Goal: Task Accomplishment & Management: Complete application form

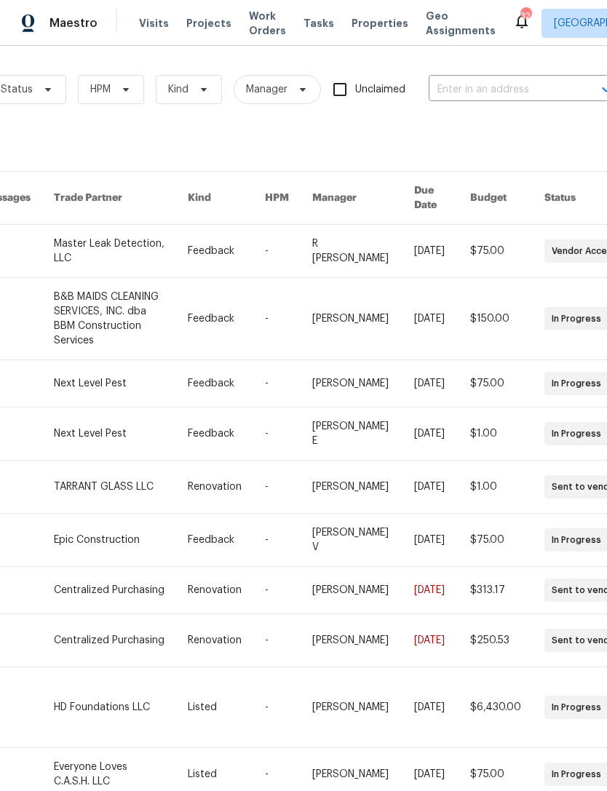
scroll to position [0, 207]
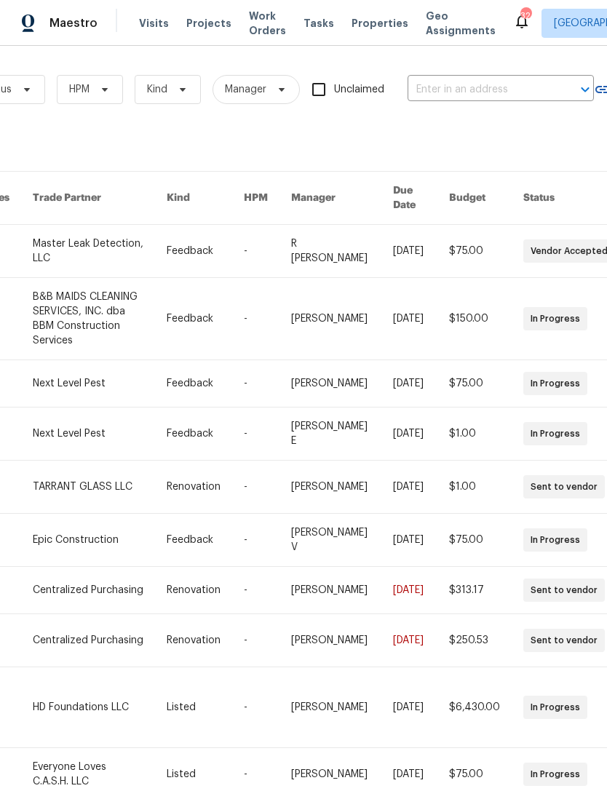
click at [522, 93] on input "text" at bounding box center [480, 90] width 146 height 23
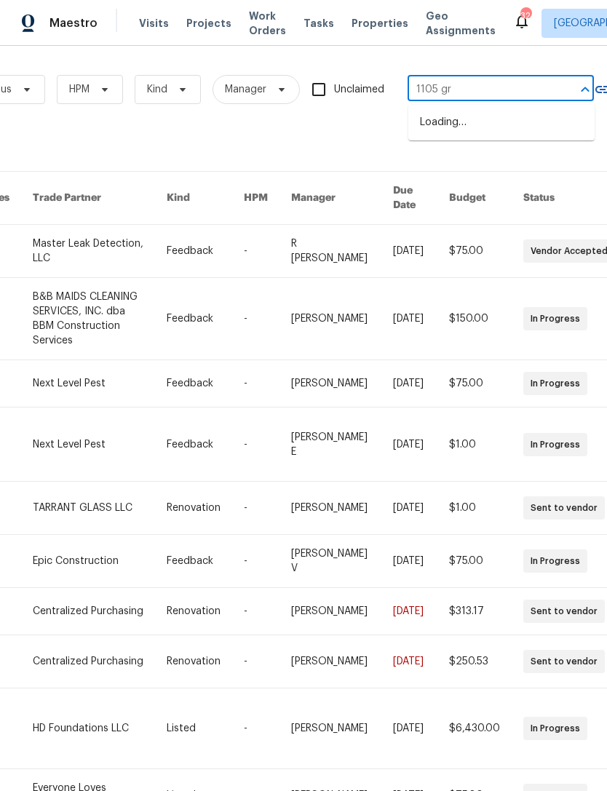
type input "1105 gra"
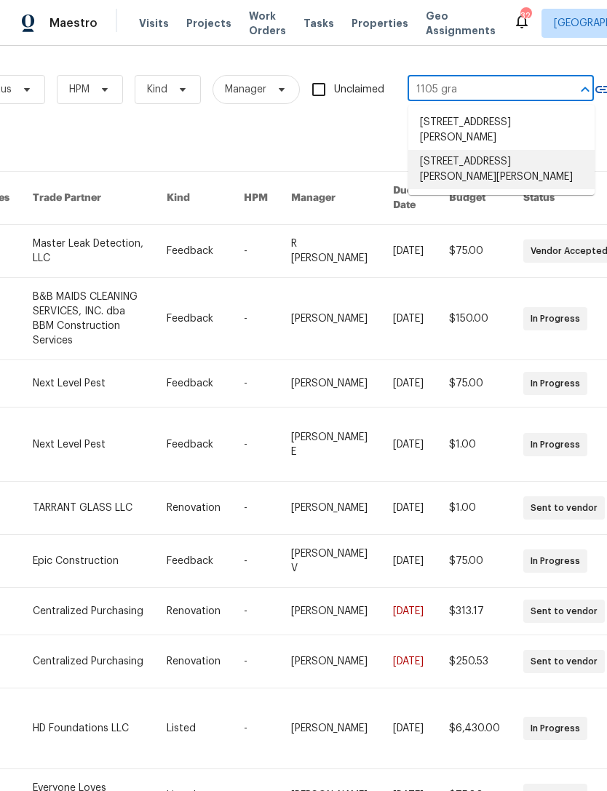
click at [532, 166] on li "[STREET_ADDRESS][PERSON_NAME][PERSON_NAME]" at bounding box center [501, 169] width 186 height 39
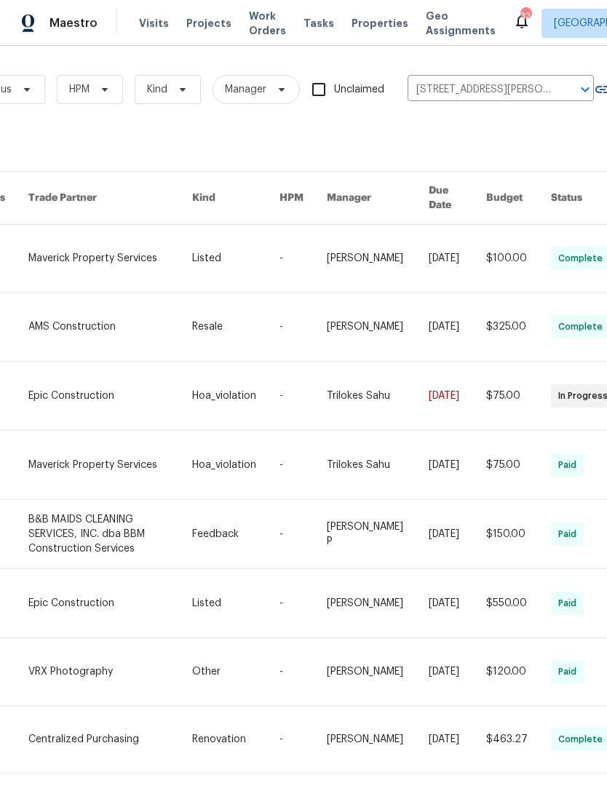
click at [69, 256] on link at bounding box center [110, 258] width 164 height 67
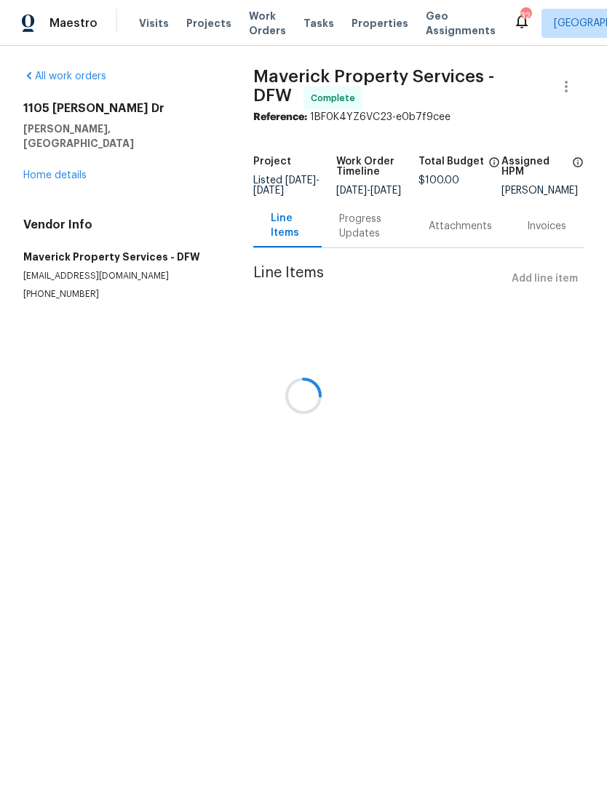
click at [68, 175] on div at bounding box center [303, 395] width 607 height 791
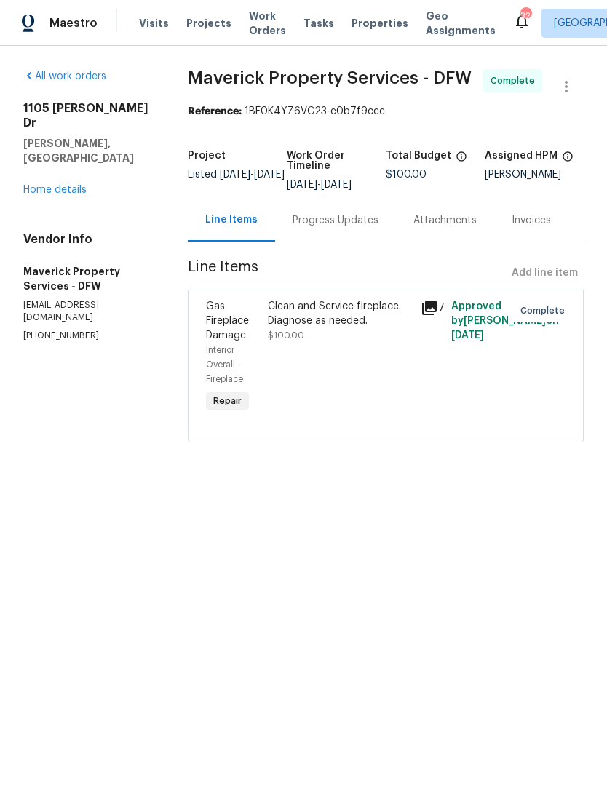
click at [63, 185] on link "Home details" at bounding box center [54, 190] width 63 height 10
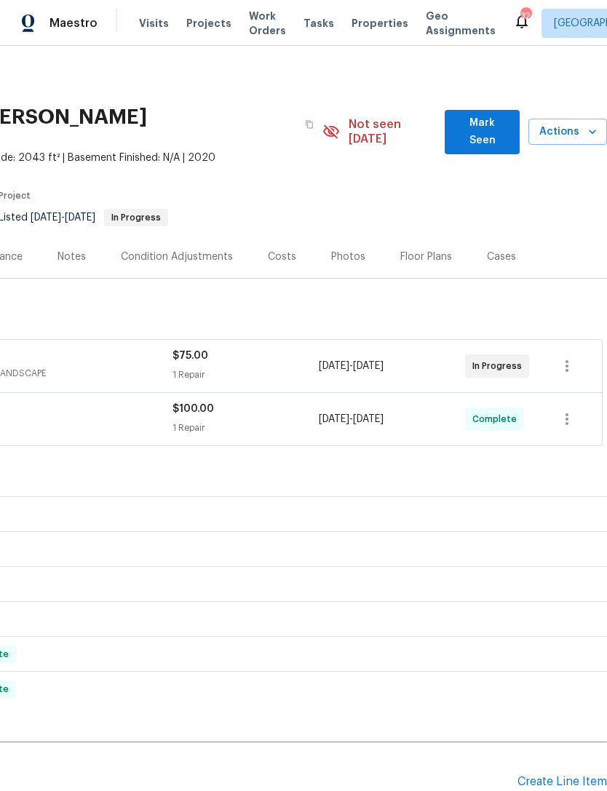
scroll to position [0, 215]
click at [561, 775] on div "Create Line Item" at bounding box center [561, 782] width 89 height 14
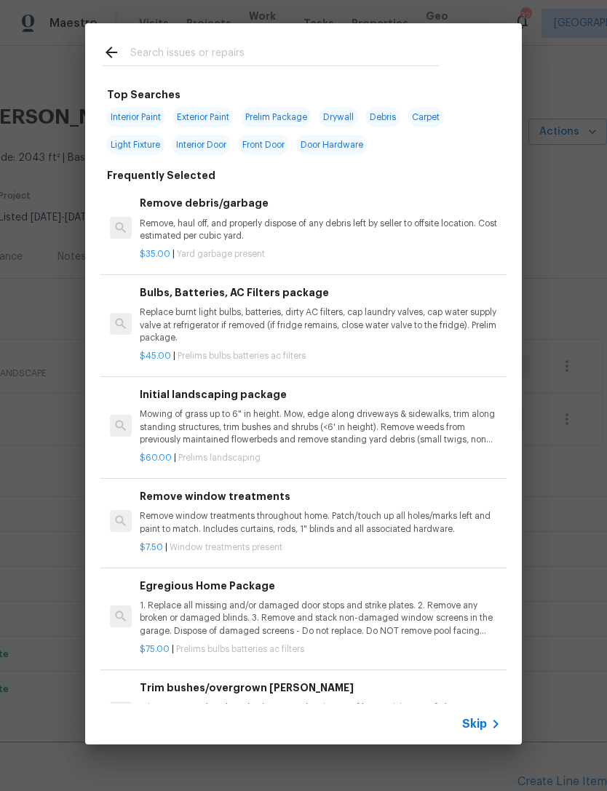
click at [437, 47] on input "text" at bounding box center [284, 55] width 308 height 22
type input "[PERSON_NAME]"
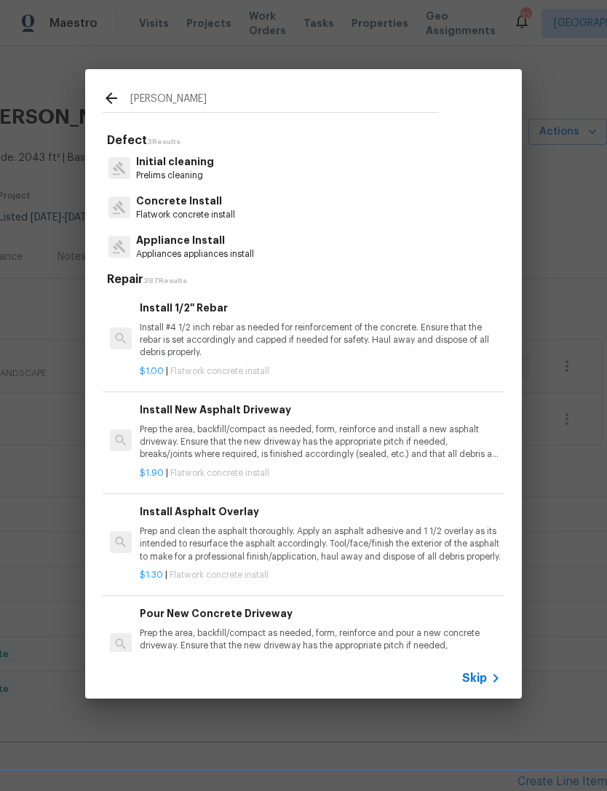
click at [184, 164] on p "Initial cleaning" at bounding box center [175, 161] width 78 height 15
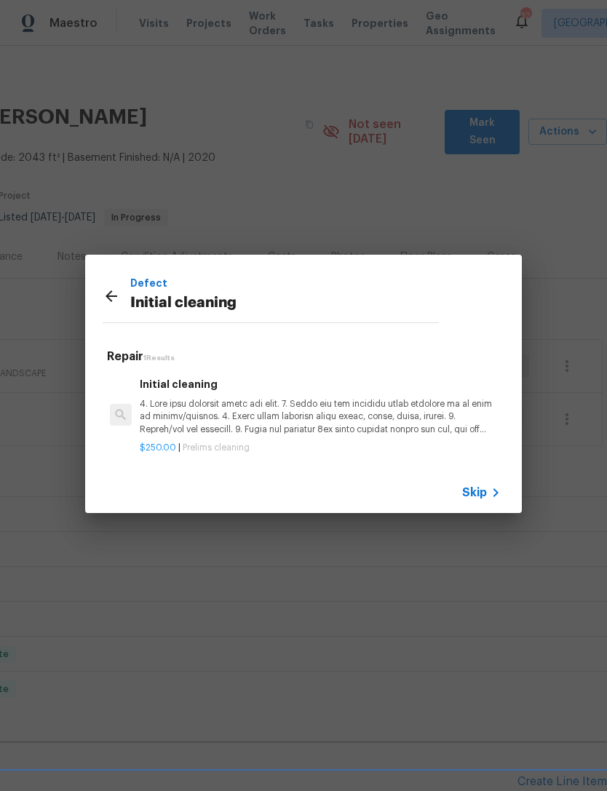
click at [204, 401] on p at bounding box center [320, 416] width 361 height 37
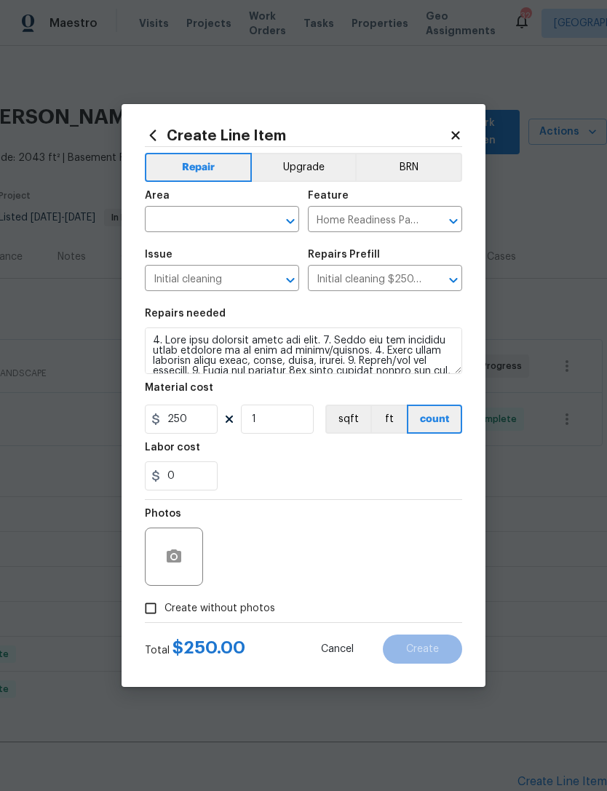
click at [203, 207] on div "Area" at bounding box center [222, 200] width 154 height 19
click at [240, 215] on input "text" at bounding box center [201, 221] width 113 height 23
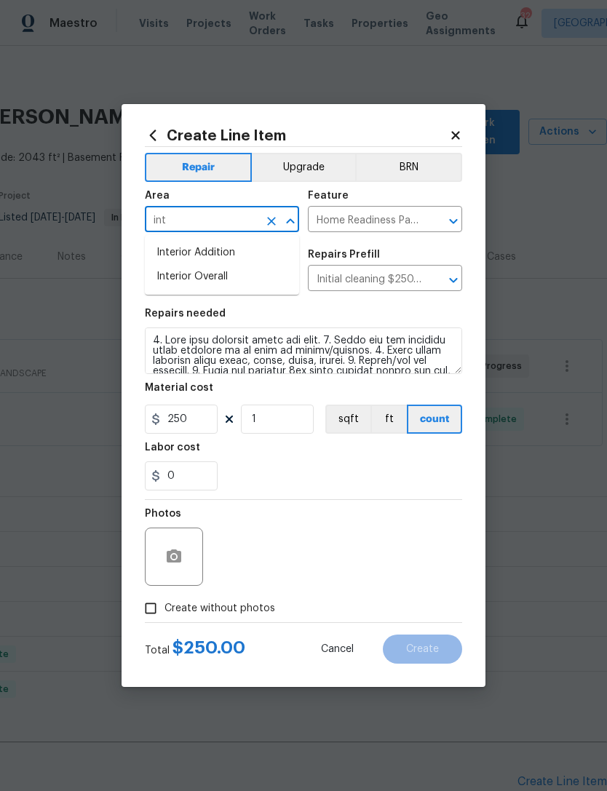
click at [255, 281] on li "Interior Overall" at bounding box center [222, 277] width 154 height 24
type input "Interior Overall"
click at [331, 499] on section "Repairs needed Material cost 250 1 sqft ft count Labor cost 0" at bounding box center [303, 399] width 317 height 199
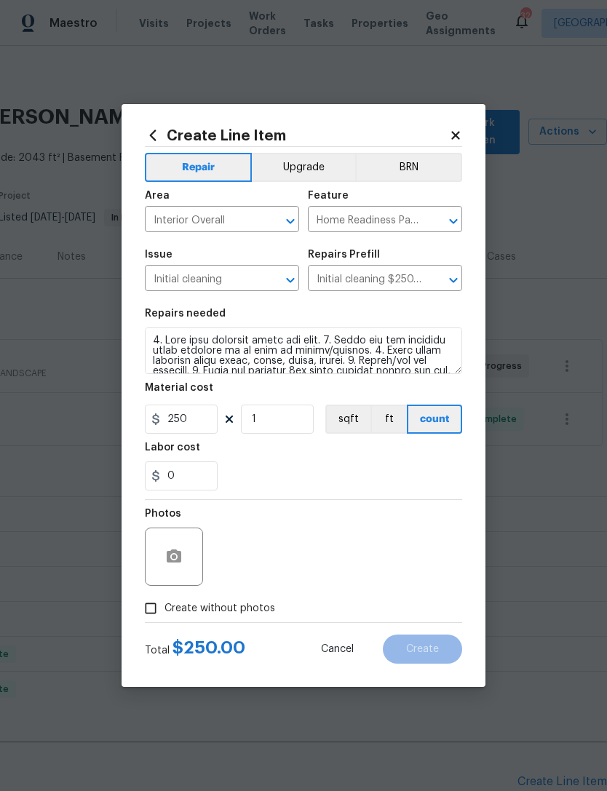
click at [199, 609] on span "Create without photos" at bounding box center [219, 608] width 111 height 15
click at [164, 609] on input "Create without photos" at bounding box center [151, 608] width 28 height 28
checkbox input "true"
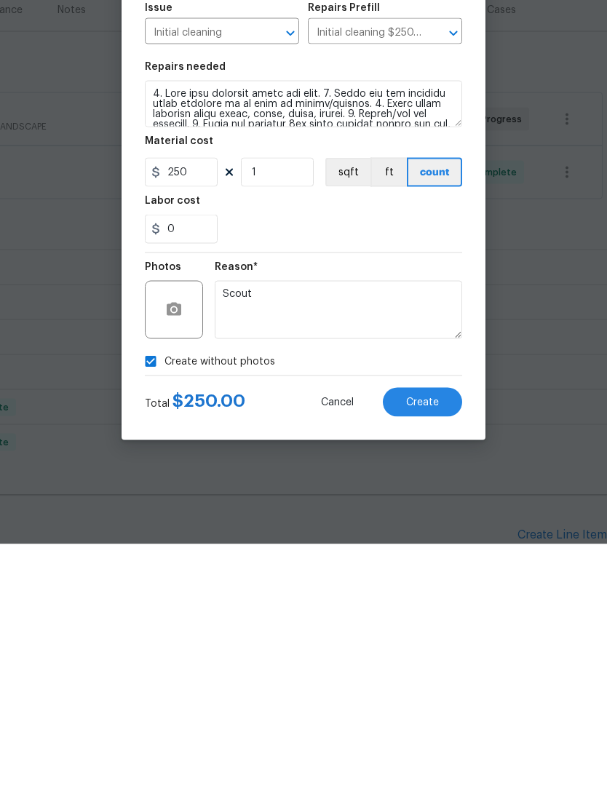
type textarea "Scout"
click at [458, 634] on button "Create" at bounding box center [422, 648] width 79 height 29
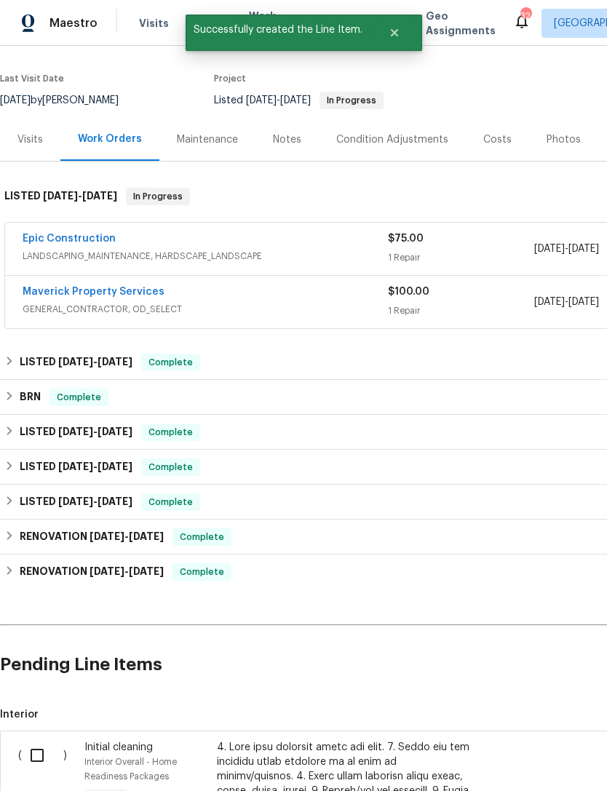
scroll to position [117, 0]
click at [41, 740] on input "checkbox" at bounding box center [42, 755] width 41 height 31
checkbox input "true"
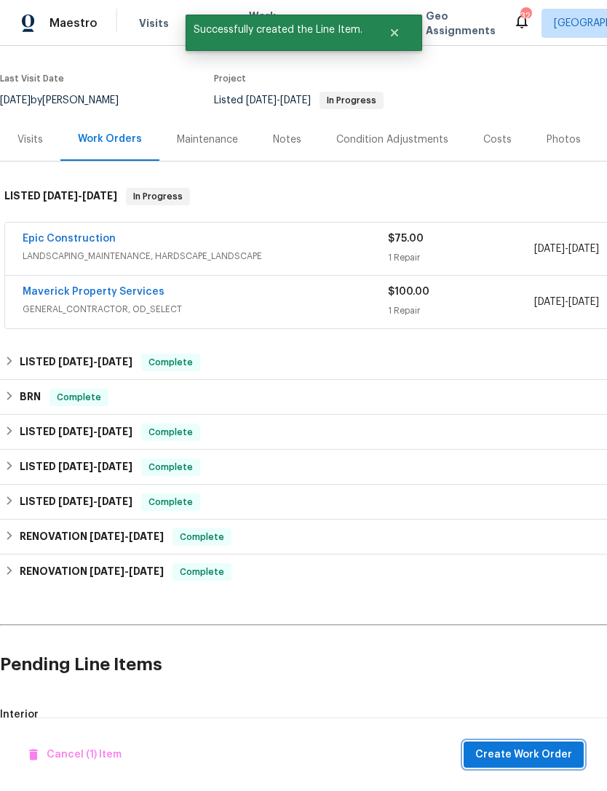
click at [540, 767] on button "Create Work Order" at bounding box center [523, 754] width 120 height 27
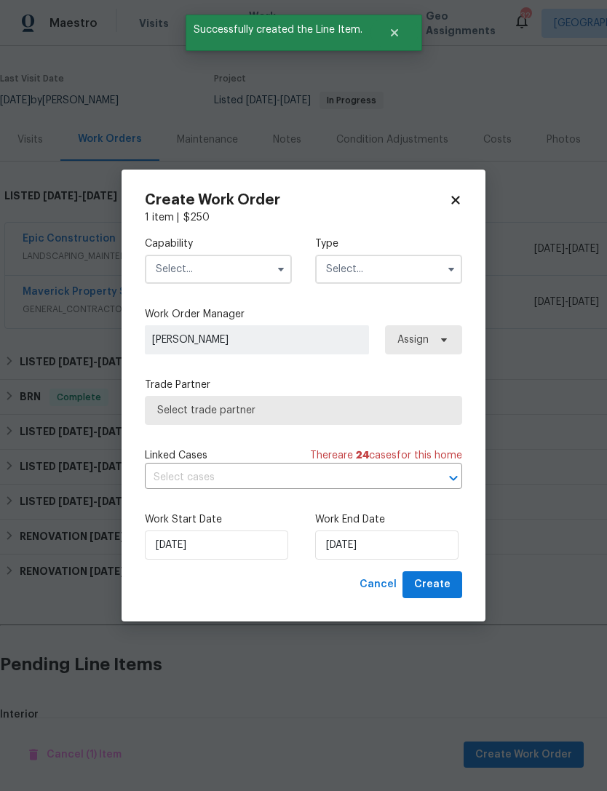
click at [247, 258] on input "text" at bounding box center [218, 269] width 147 height 29
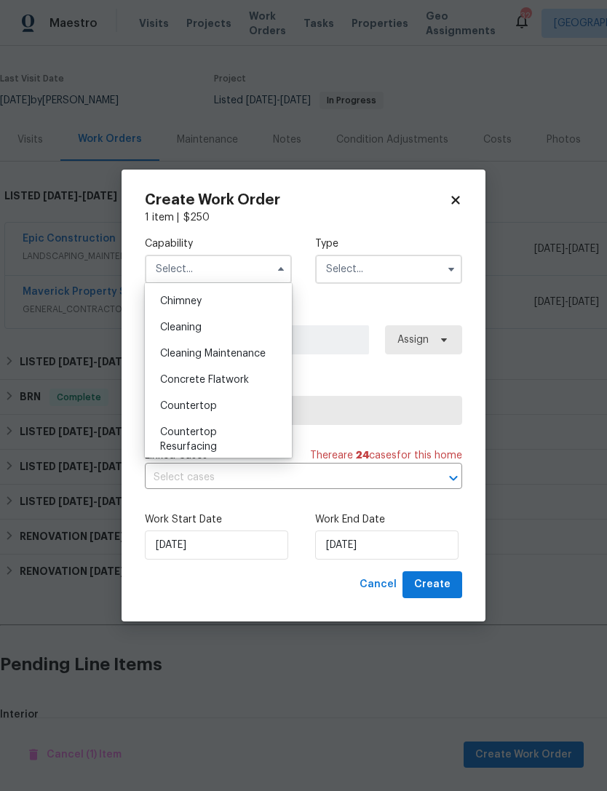
scroll to position [183, 0]
click at [390, 274] on input "text" at bounding box center [388, 269] width 147 height 29
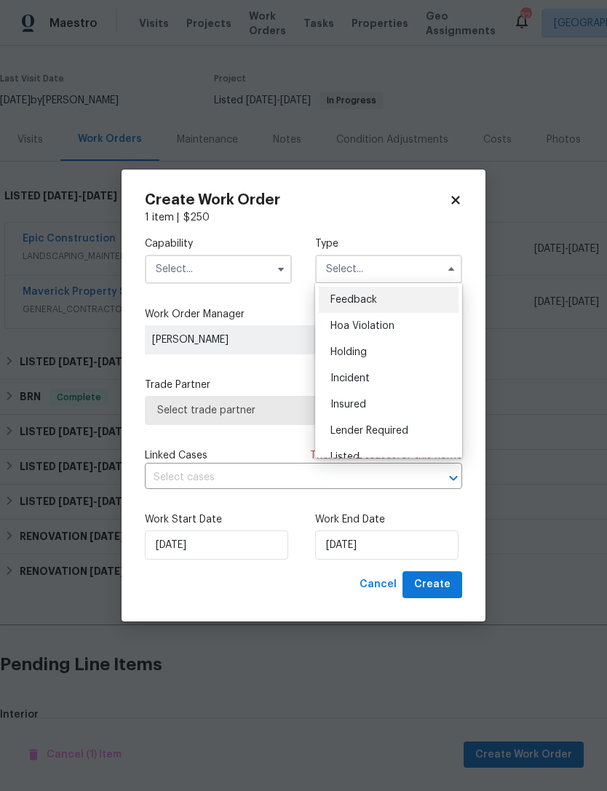
click at [414, 453] on div "Listed" at bounding box center [389, 457] width 140 height 26
type input "Listed"
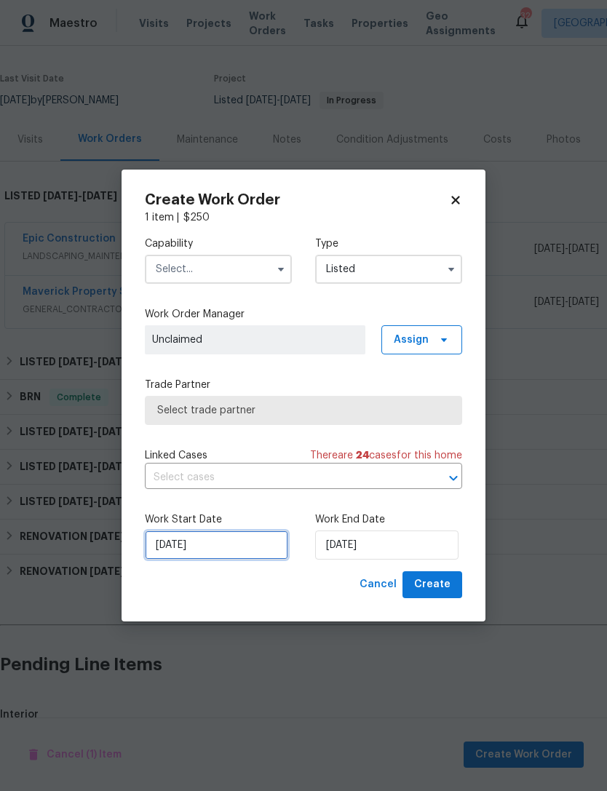
click at [254, 541] on input "[DATE]" at bounding box center [216, 544] width 143 height 29
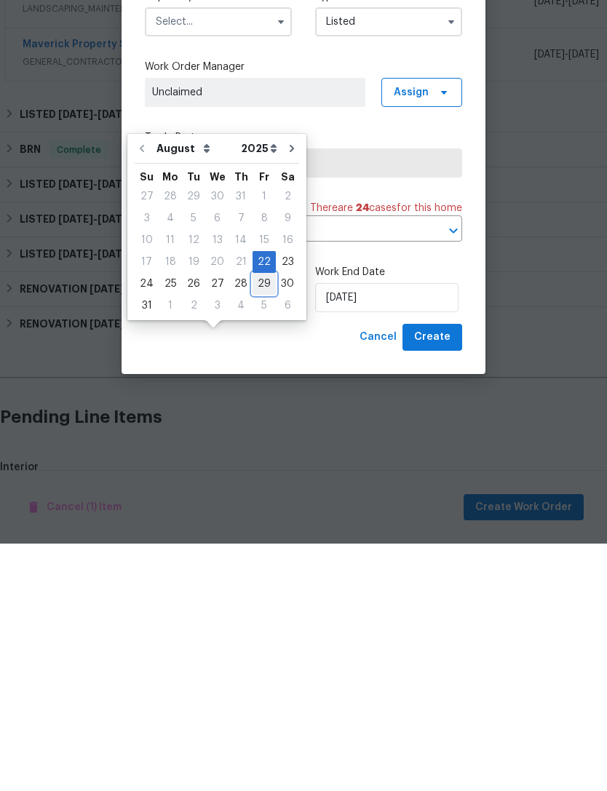
click at [252, 521] on div "29" at bounding box center [263, 531] width 23 height 20
type input "[DATE]"
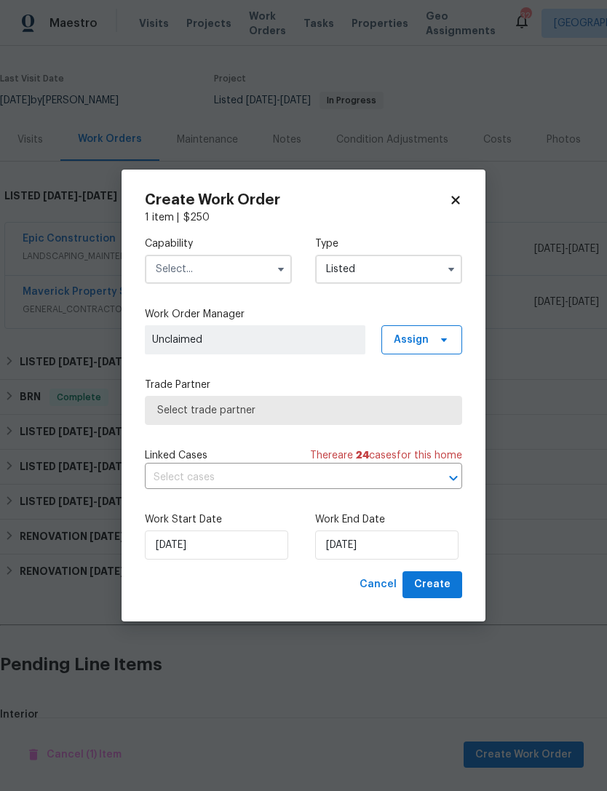
click at [396, 281] on input "Listed" at bounding box center [388, 269] width 147 height 29
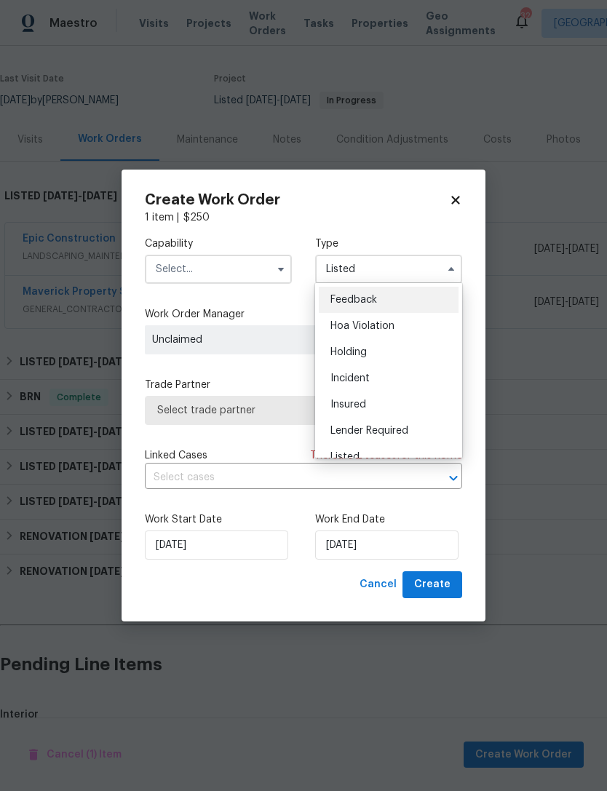
click at [250, 274] on input "text" at bounding box center [218, 269] width 147 height 29
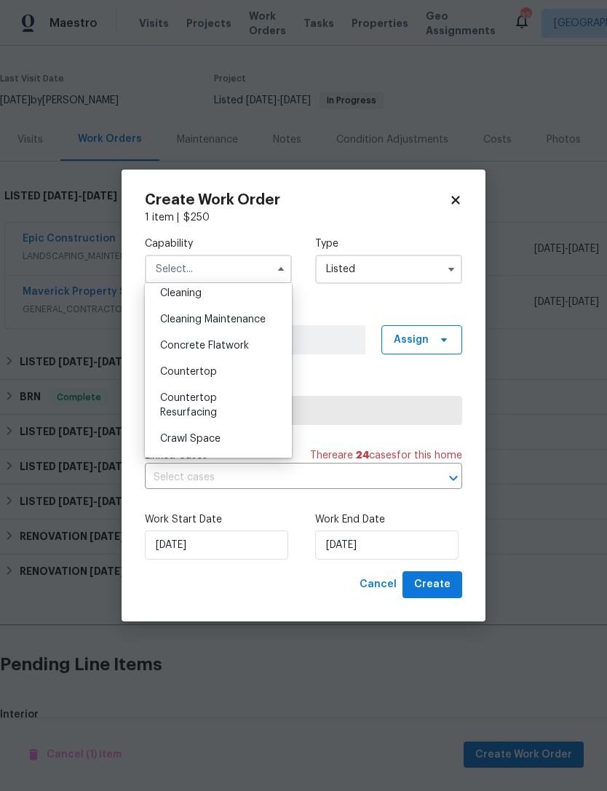
scroll to position [218, 0]
click at [275, 320] on div "Cleaning Maintenance" at bounding box center [218, 318] width 140 height 26
type input "Cleaning Maintenance"
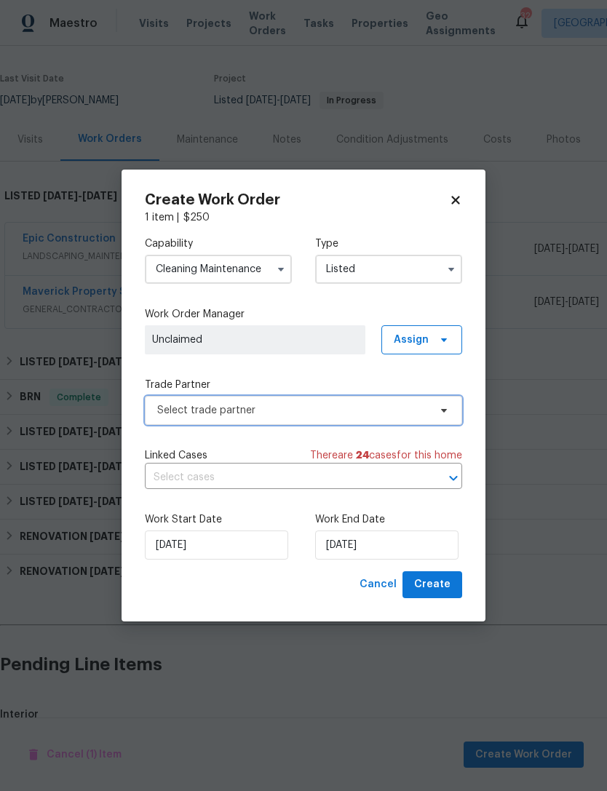
click at [390, 403] on span "Select trade partner" at bounding box center [292, 410] width 271 height 15
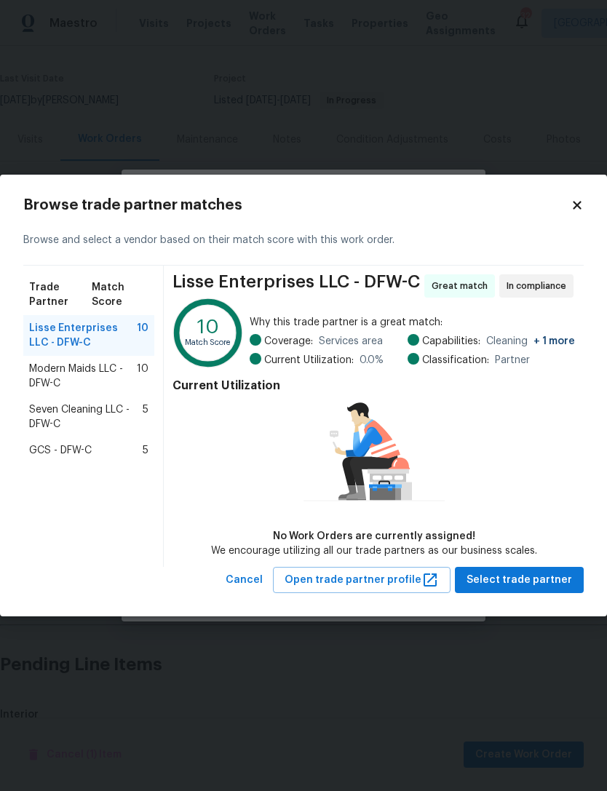
click at [103, 373] on span "Modern Maids LLC - DFW-C" at bounding box center [83, 376] width 108 height 29
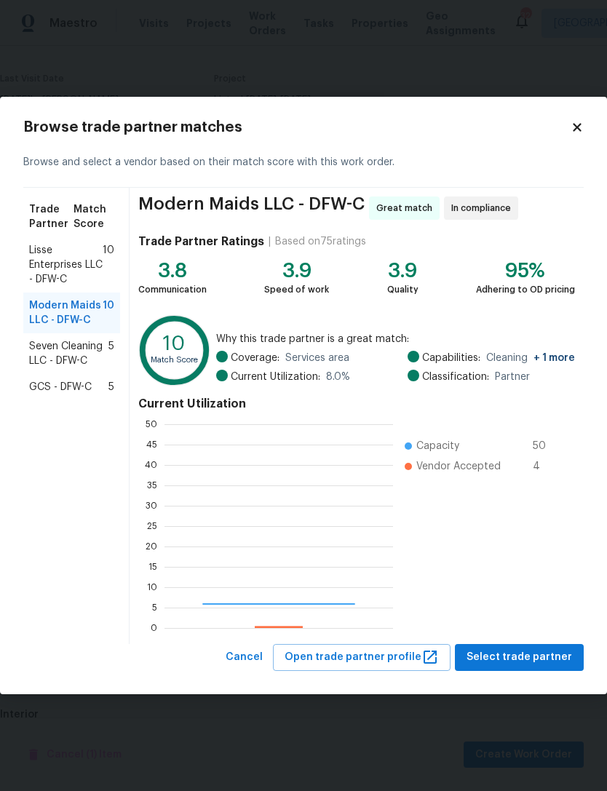
scroll to position [204, 228]
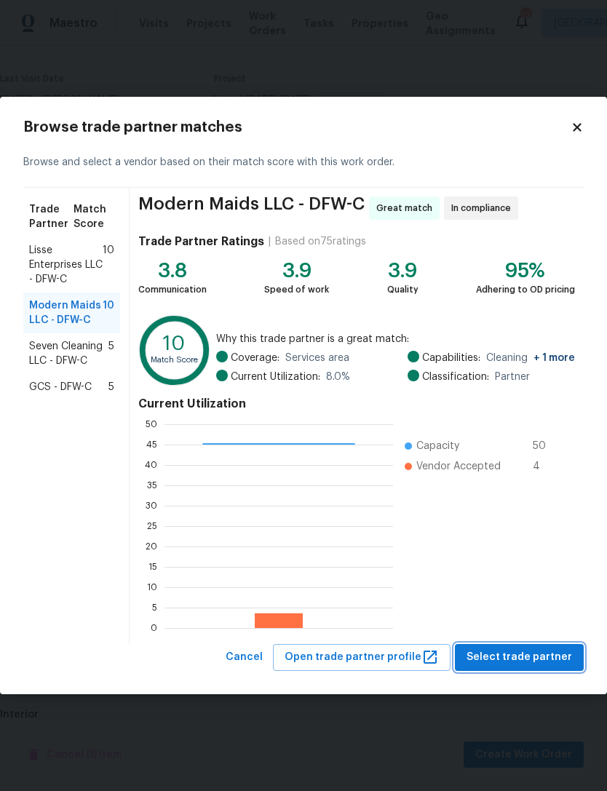
click at [522, 655] on span "Select trade partner" at bounding box center [518, 657] width 105 height 18
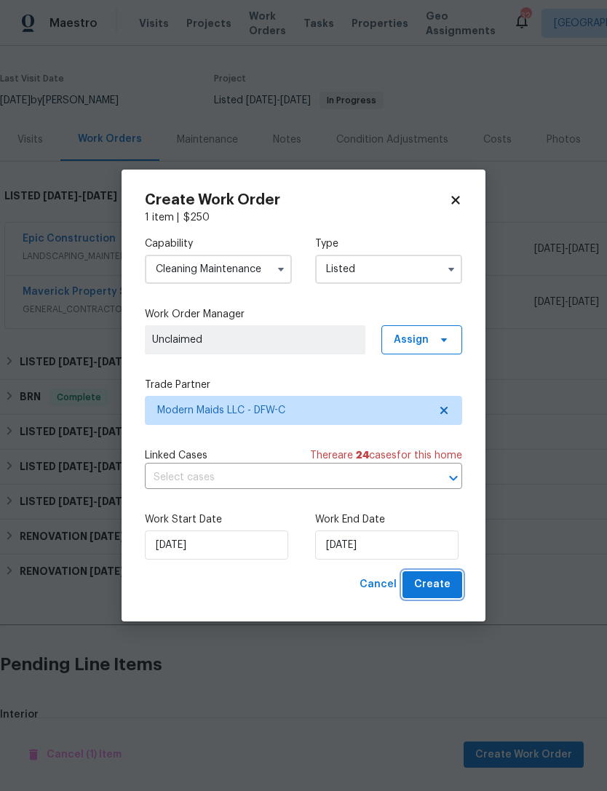
click at [436, 588] on span "Create" at bounding box center [432, 584] width 36 height 18
checkbox input "false"
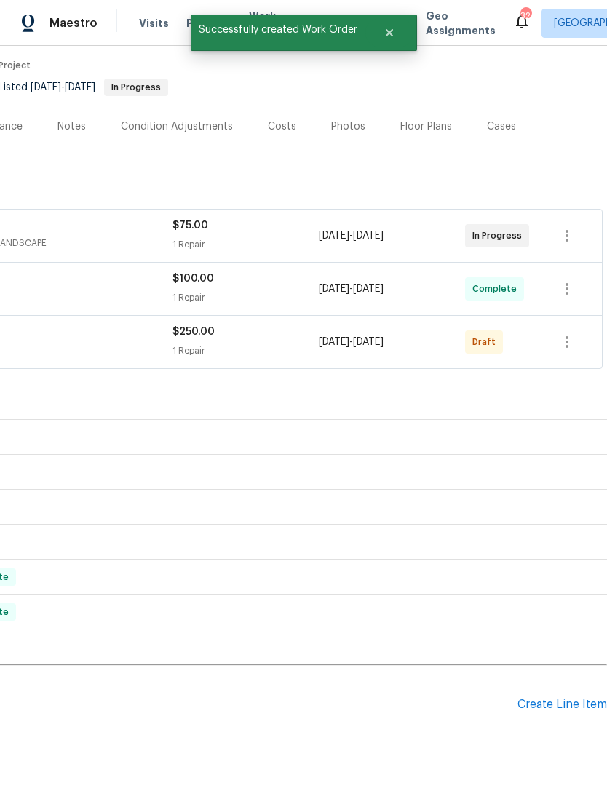
scroll to position [129, 215]
click at [572, 334] on icon "button" at bounding box center [566, 342] width 17 height 17
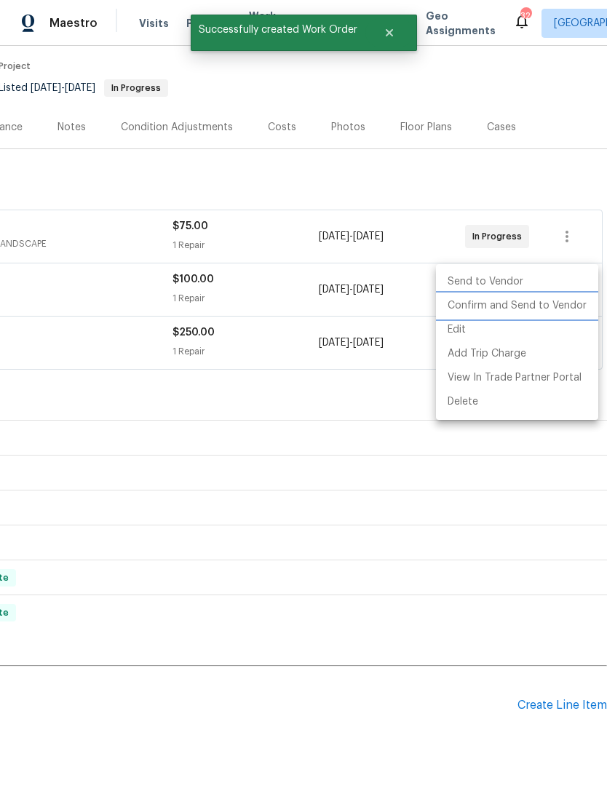
click at [556, 312] on li "Confirm and Send to Vendor" at bounding box center [517, 306] width 162 height 24
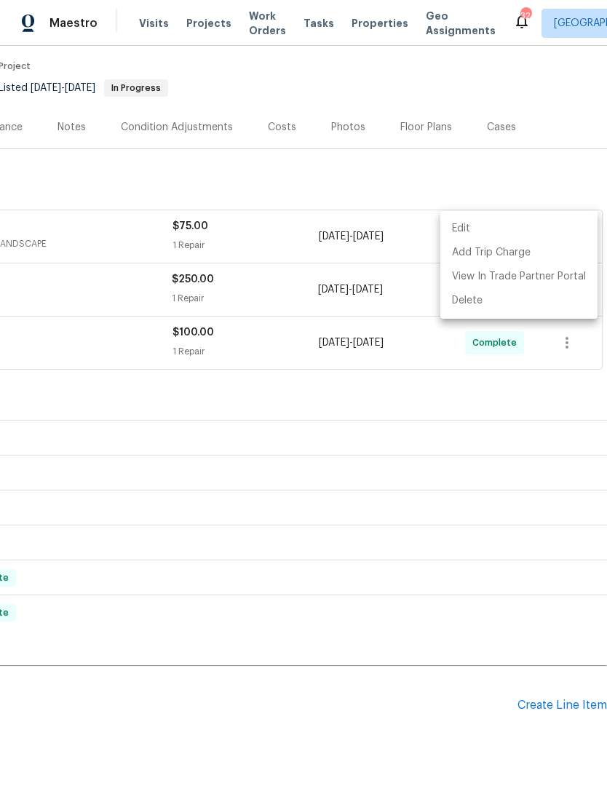
click at [377, 336] on div at bounding box center [303, 395] width 607 height 791
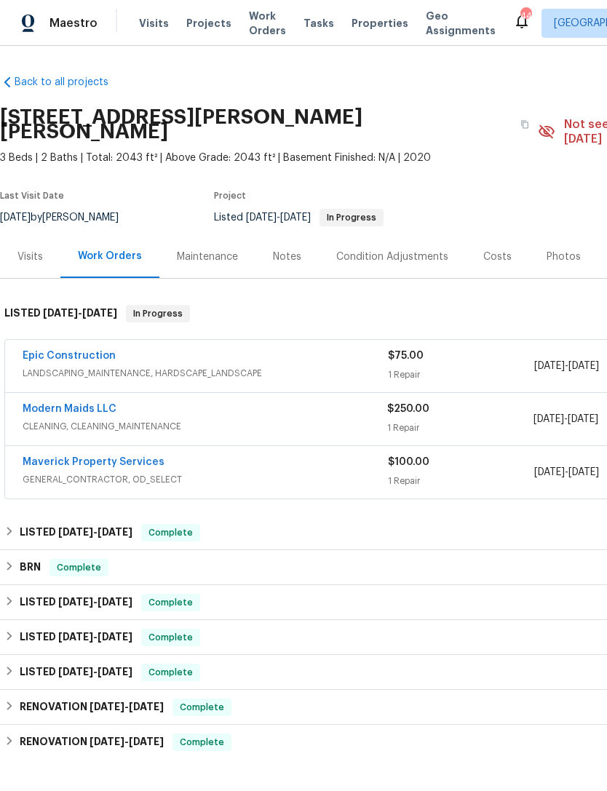
click at [97, 404] on link "Modern Maids LLC" at bounding box center [70, 409] width 94 height 10
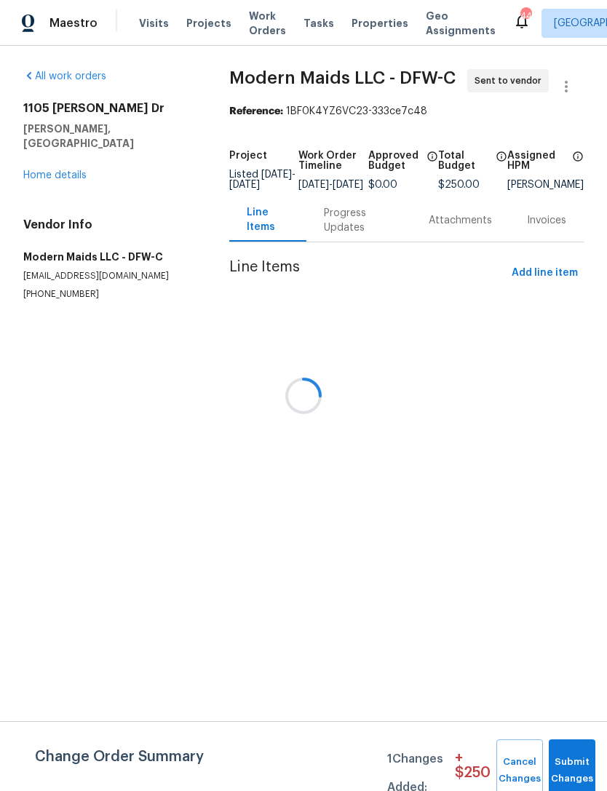
click at [354, 225] on div "Progress Updates" at bounding box center [359, 220] width 70 height 29
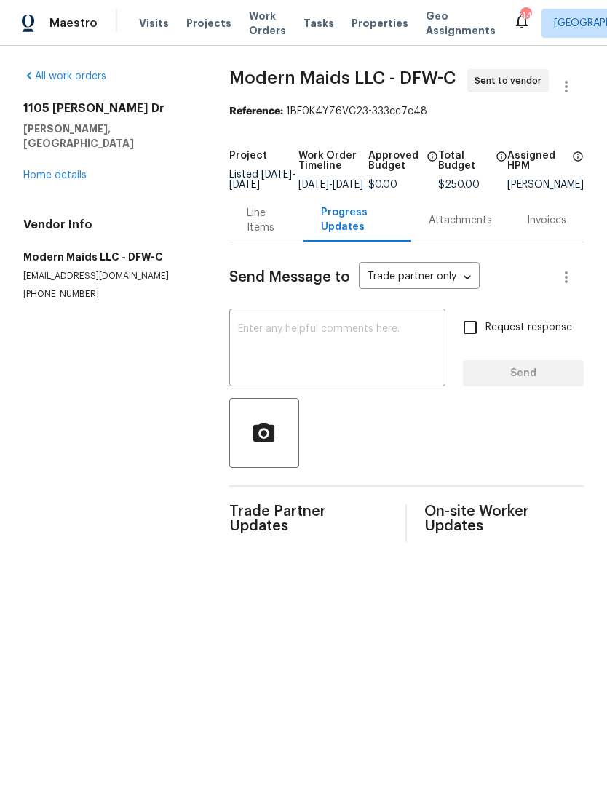
click at [410, 368] on textarea at bounding box center [337, 349] width 199 height 51
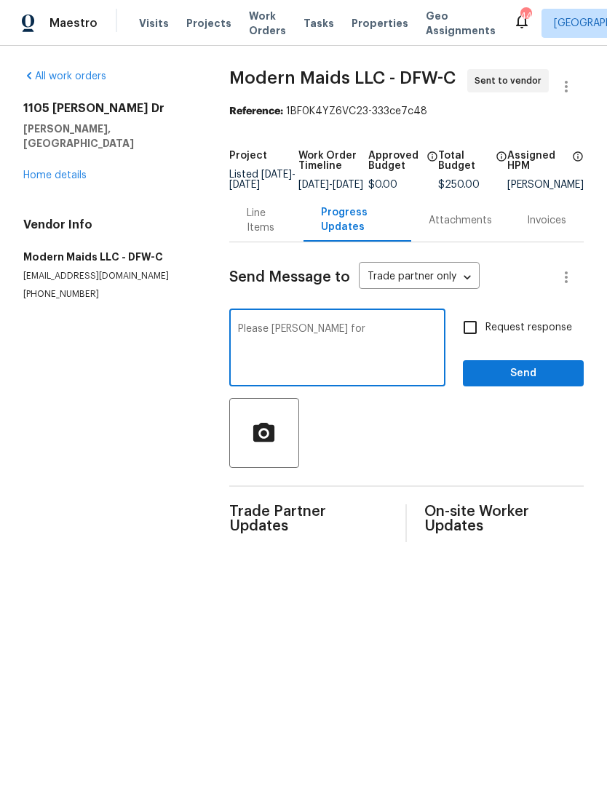
click at [292, 335] on textarea "Please Schulz for" at bounding box center [337, 349] width 199 height 51
click at [290, 333] on div "Please Schulz for x ​" at bounding box center [337, 349] width 216 height 74
click at [398, 362] on textarea "Please schedule for 8/29for" at bounding box center [337, 349] width 199 height 51
type textarea "Please schedule for 8/29"
click at [533, 383] on span "Send" at bounding box center [522, 373] width 97 height 18
